Goal: Task Accomplishment & Management: Manage account settings

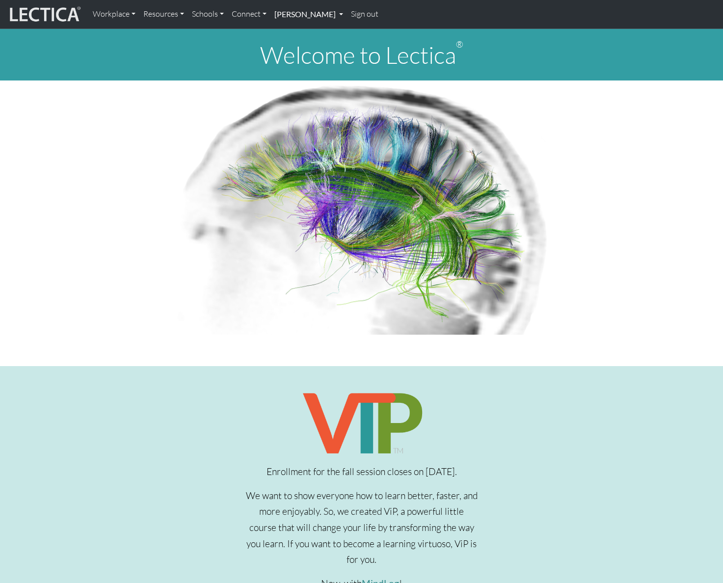
click at [291, 14] on link "[PERSON_NAME]" at bounding box center [309, 14] width 77 height 21
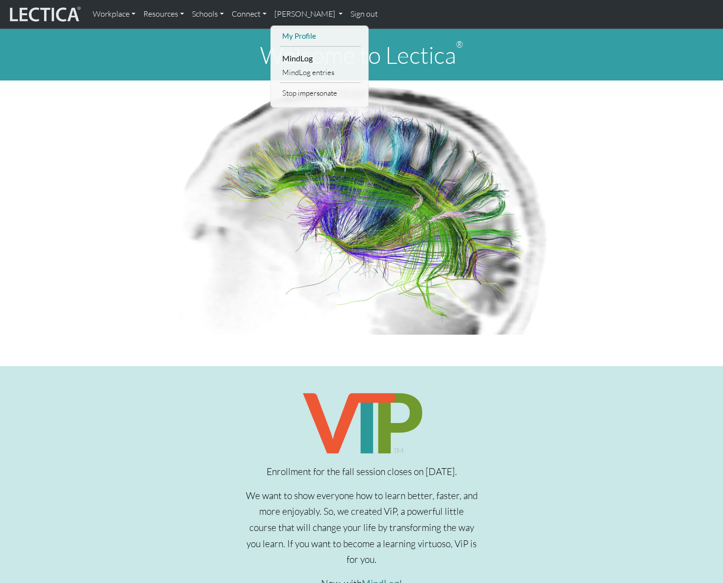
click at [286, 31] on link "My Profile" at bounding box center [320, 36] width 81 height 12
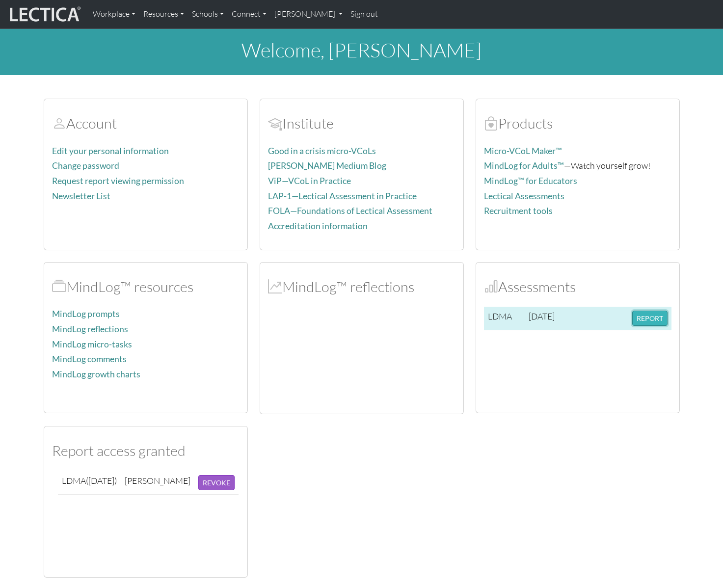
click at [649, 318] on button "REPORT" at bounding box center [649, 318] width 35 height 15
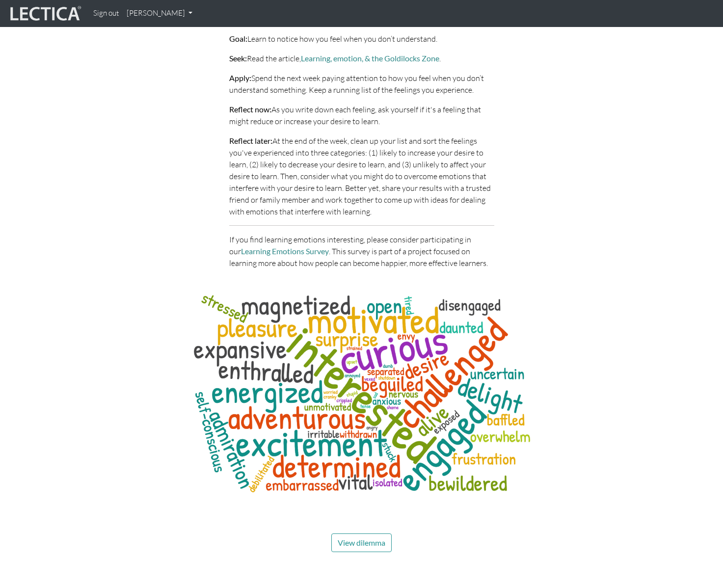
scroll to position [4307, 0]
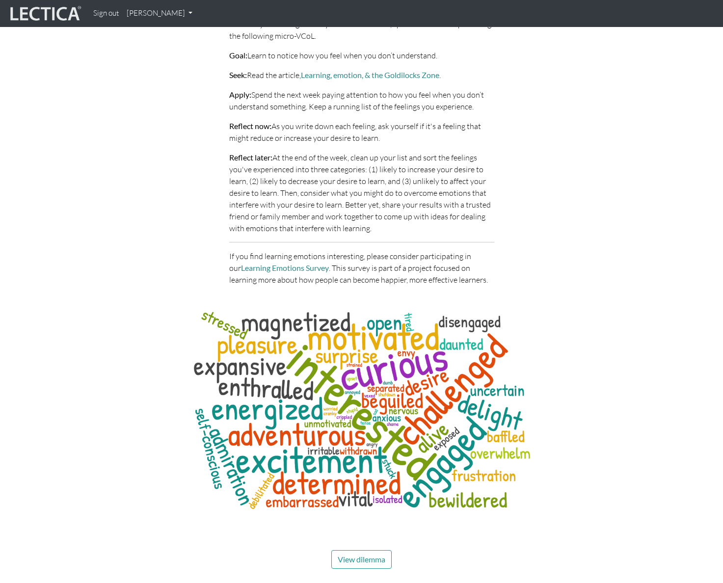
click at [579, 97] on div "Awareness micro-VCoL—not understanding The word cloud above shows how people wh…" at bounding box center [362, 112] width 560 height 362
